Goal: Task Accomplishment & Management: Use online tool/utility

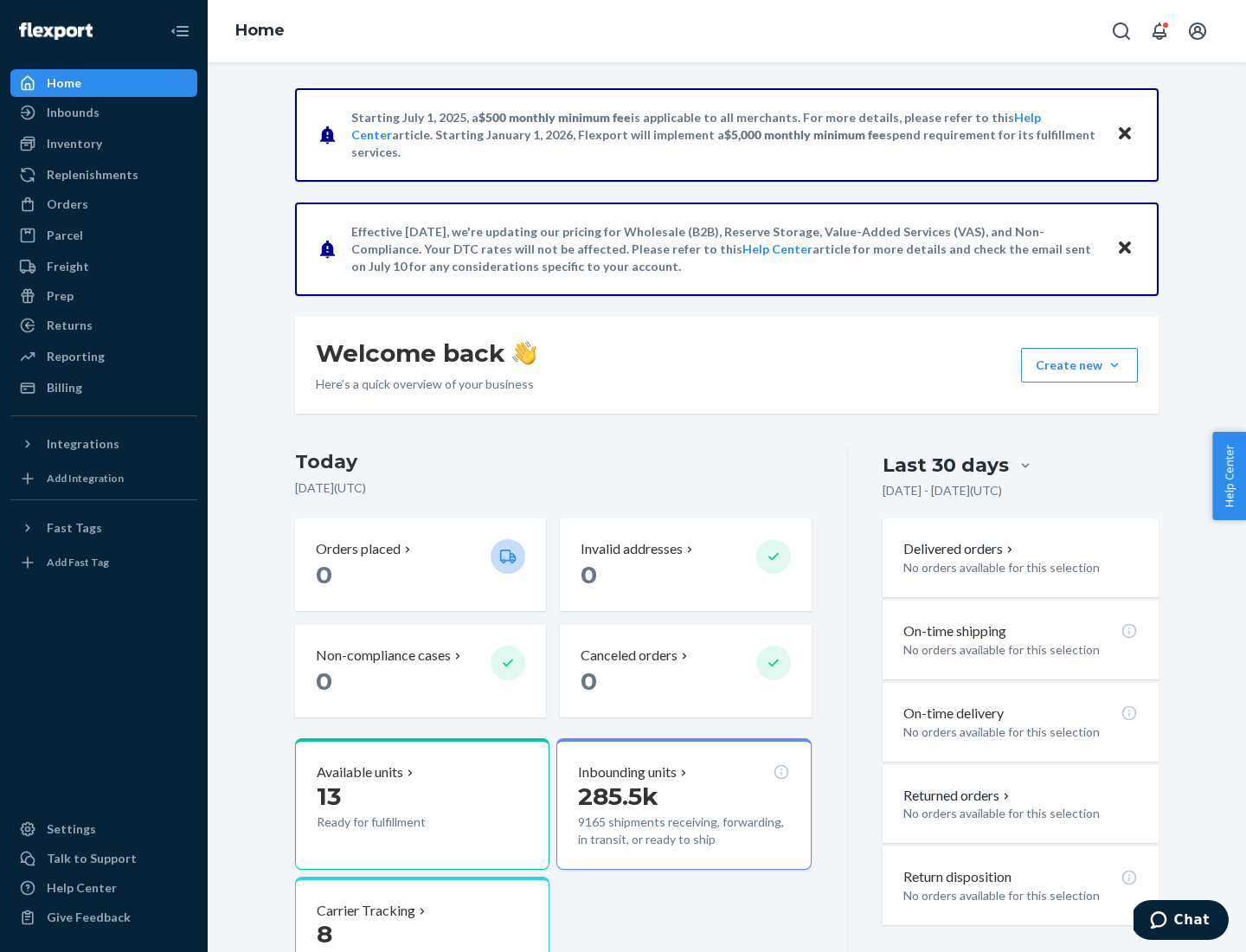
click at [90, 174] on div "Replenishments" at bounding box center [93, 175] width 92 height 18
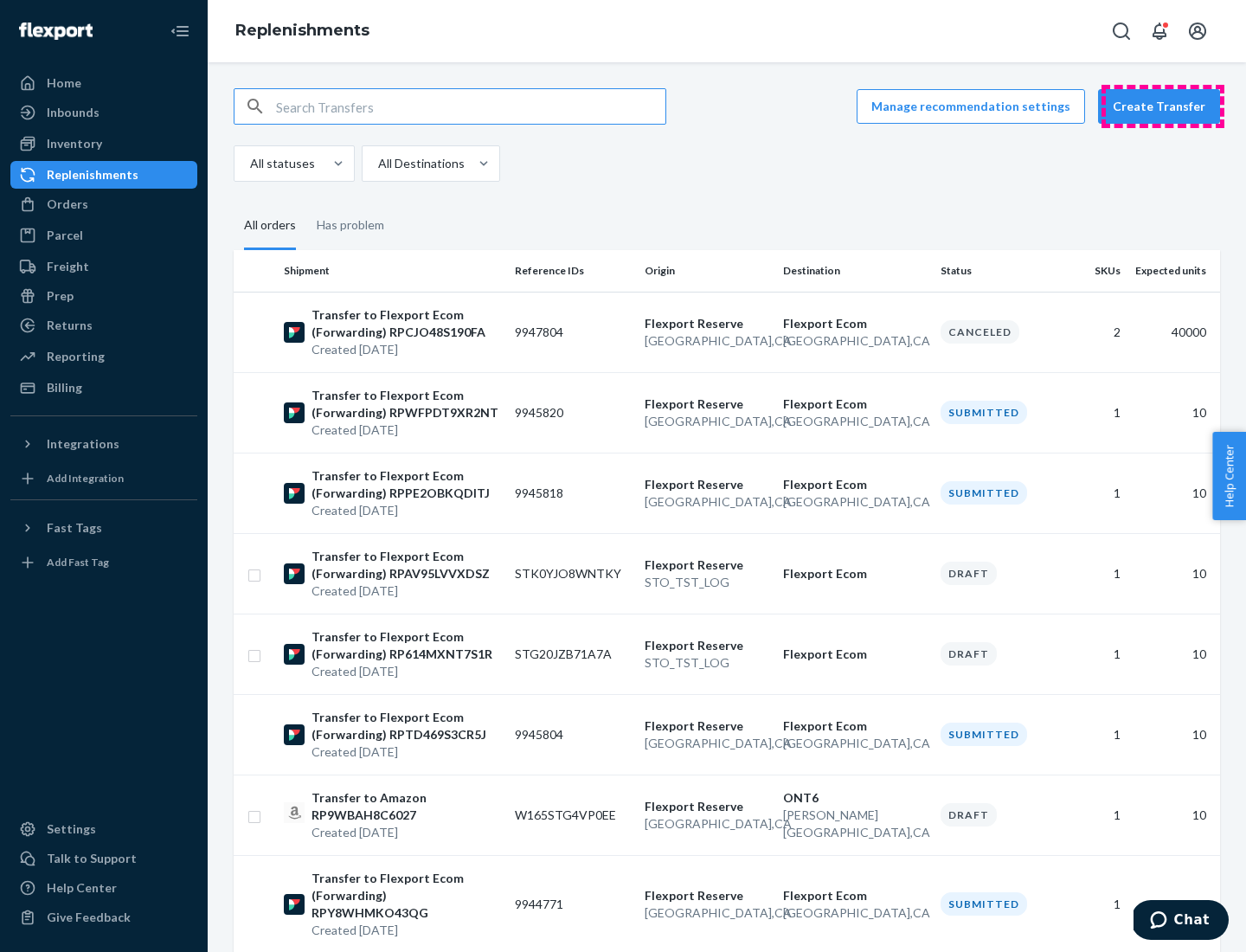
click at [1164, 106] on button "Create Transfer" at bounding box center [1159, 106] width 122 height 35
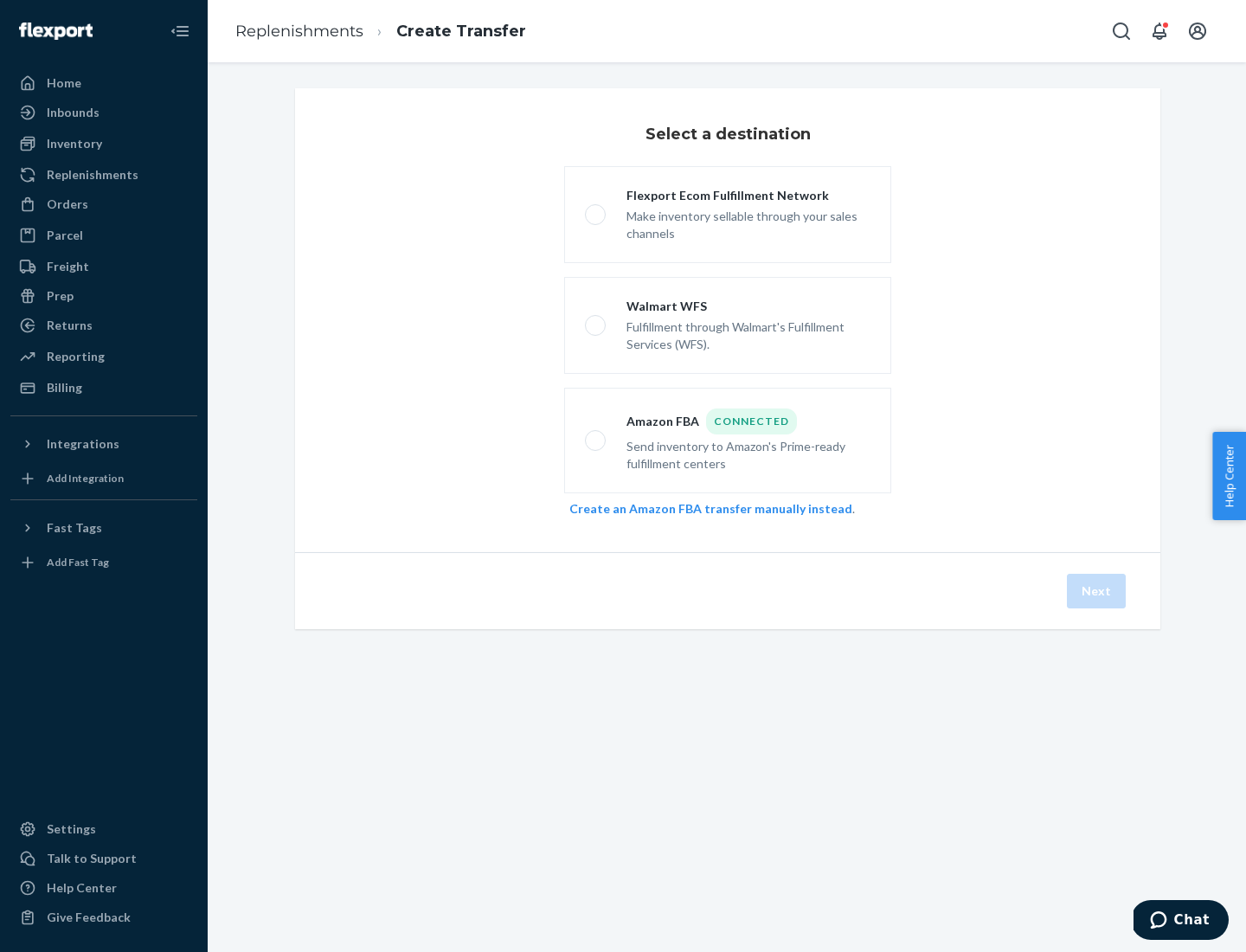
click at [748, 196] on div "Flexport Ecom Fulfillment Network" at bounding box center [749, 196] width 244 height 18
click at [596, 210] on input "Flexport Ecom Fulfillment Network Make inventory sellable through your sales ch…" at bounding box center [591, 215] width 12 height 12
radio input "true"
click at [1097, 592] on button "Next" at bounding box center [1096, 591] width 58 height 35
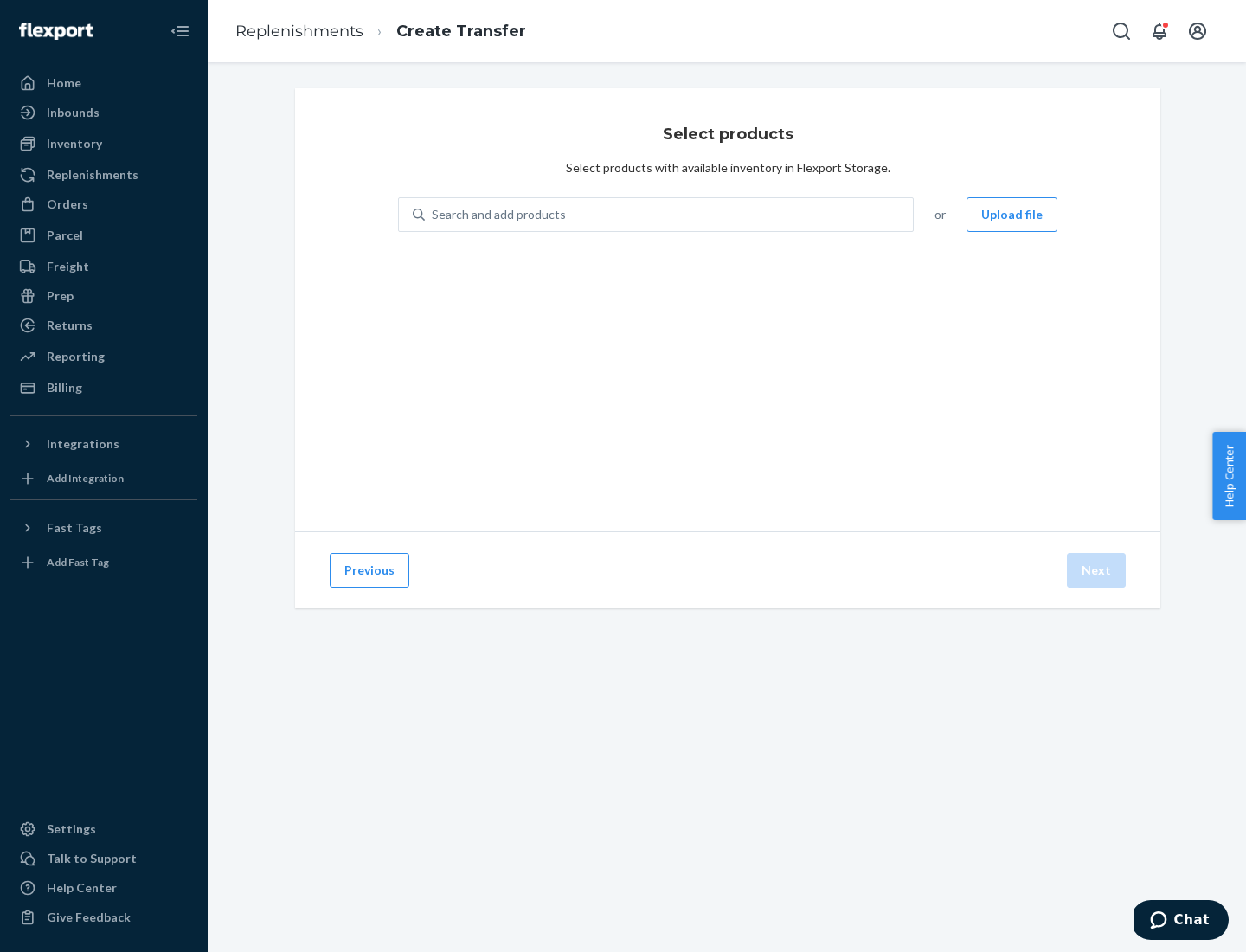
click at [1013, 214] on button "Upload file" at bounding box center [1012, 214] width 91 height 35
